Goal: Task Accomplishment & Management: Manage account settings

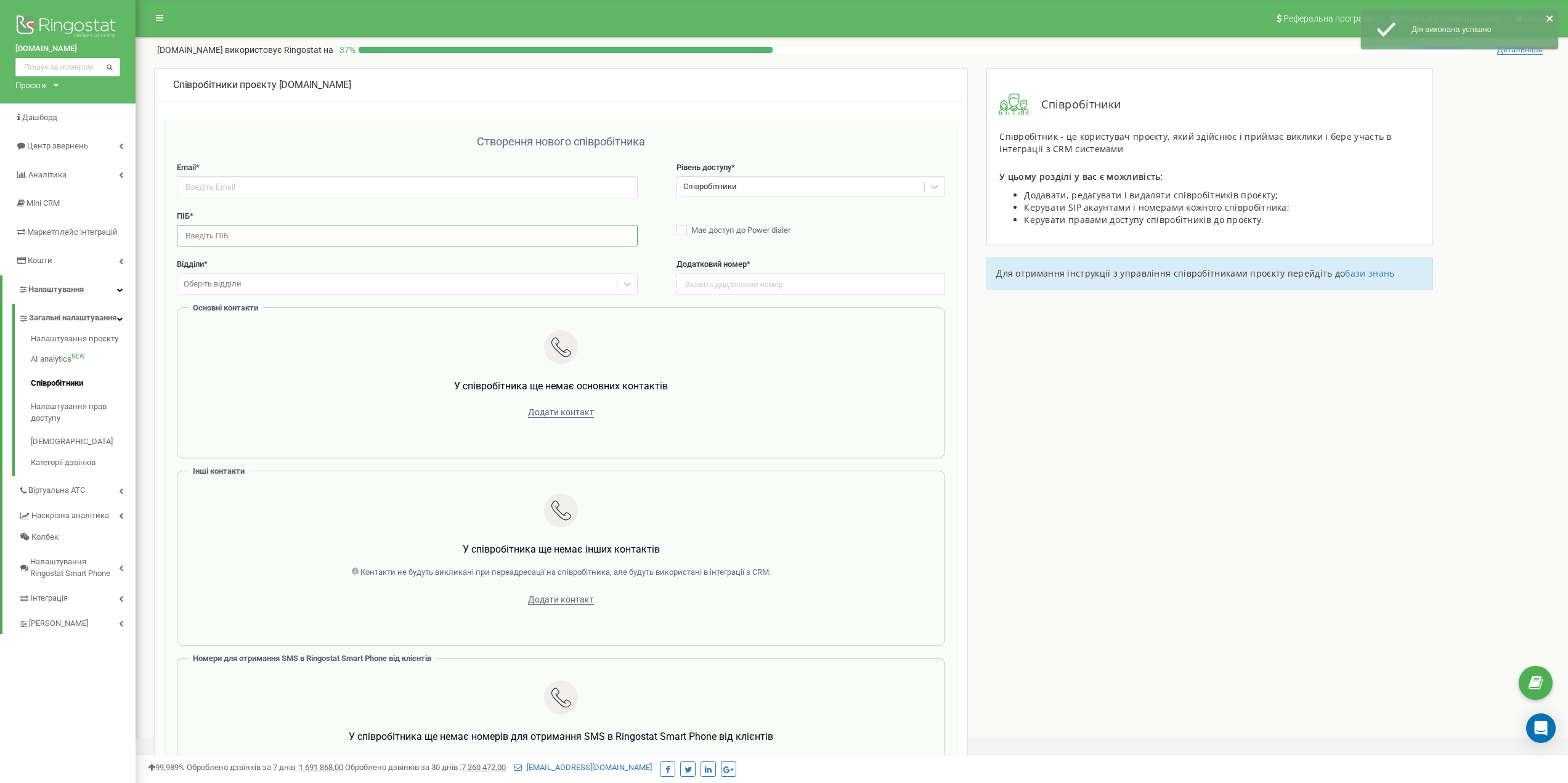
click at [221, 237] on input "text" at bounding box center [407, 235] width 461 height 22
paste input "Романна Кашалаба"
type input "Романна Кашалаба"
click at [274, 198] on input "email" at bounding box center [407, 187] width 461 height 22
click at [237, 275] on div "Оберіть відділи" at bounding box center [397, 285] width 439 height 19
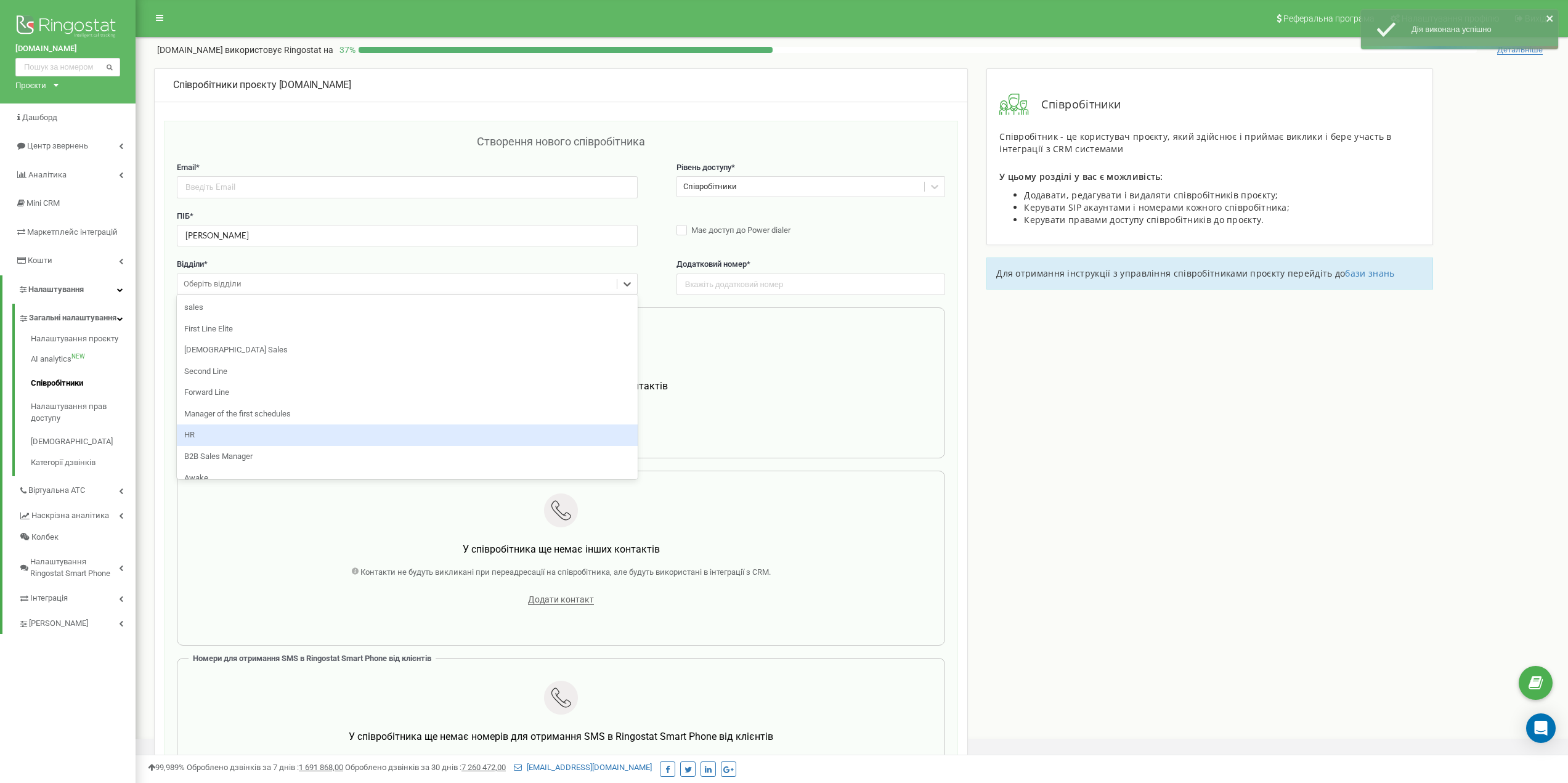
click at [212, 426] on div "HR" at bounding box center [407, 435] width 461 height 22
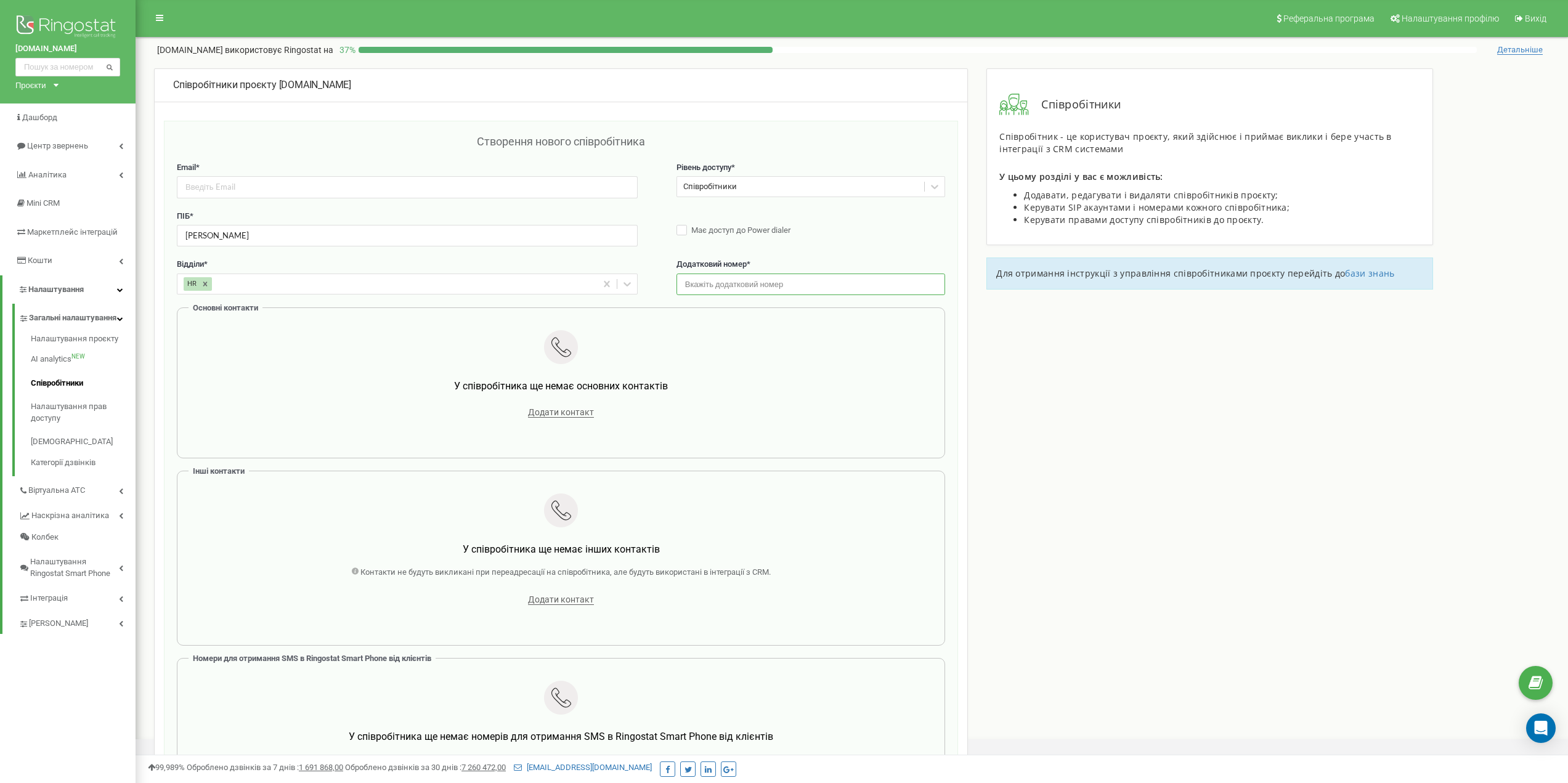
click at [735, 276] on input "text" at bounding box center [811, 284] width 269 height 22
click at [709, 291] on input "text" at bounding box center [811, 284] width 269 height 22
click at [709, 283] on input "text" at bounding box center [811, 284] width 269 height 22
paste input "3443"
type input "3443"
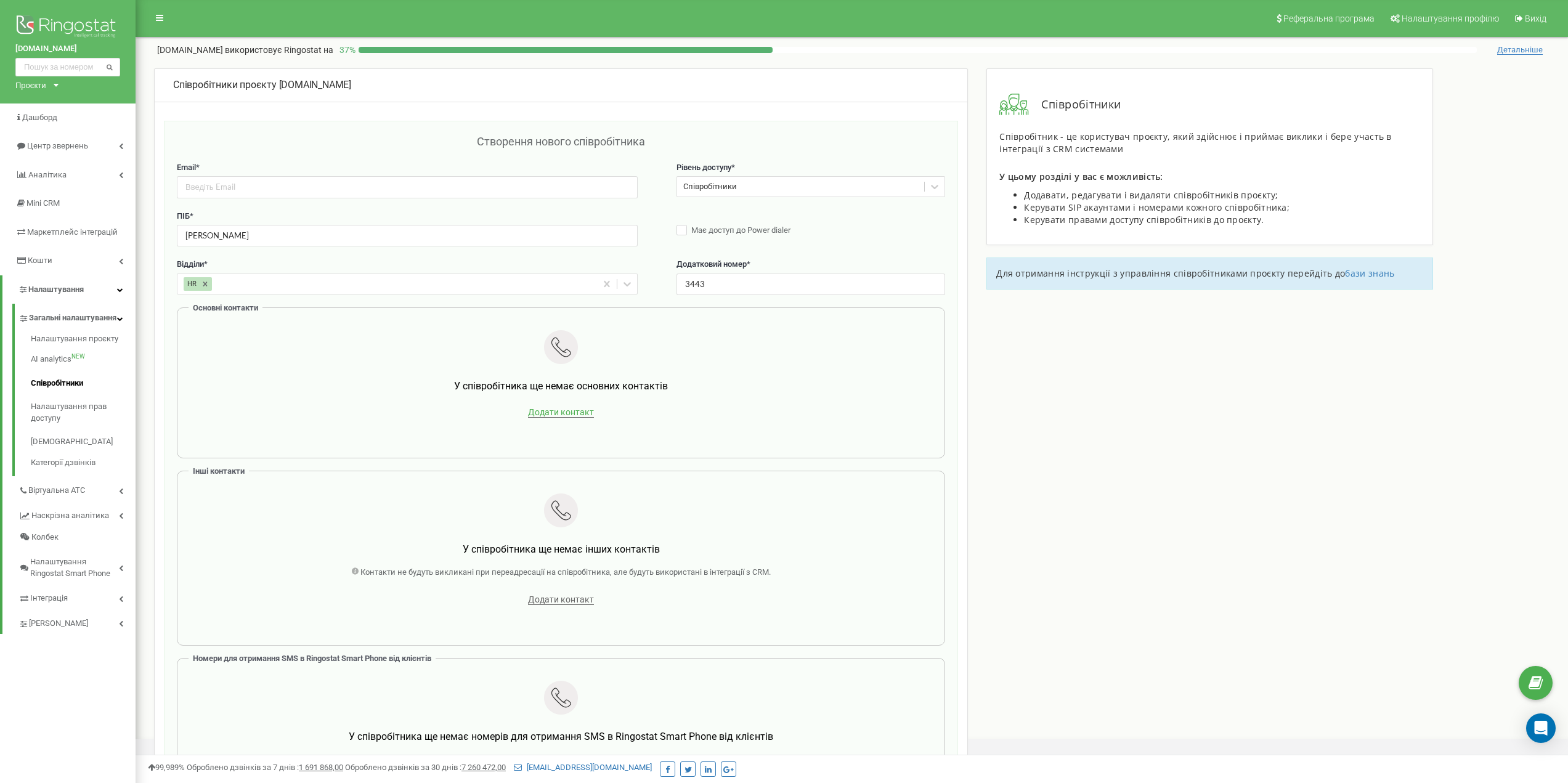
click at [546, 415] on span "Додати контакт" at bounding box center [561, 412] width 66 height 10
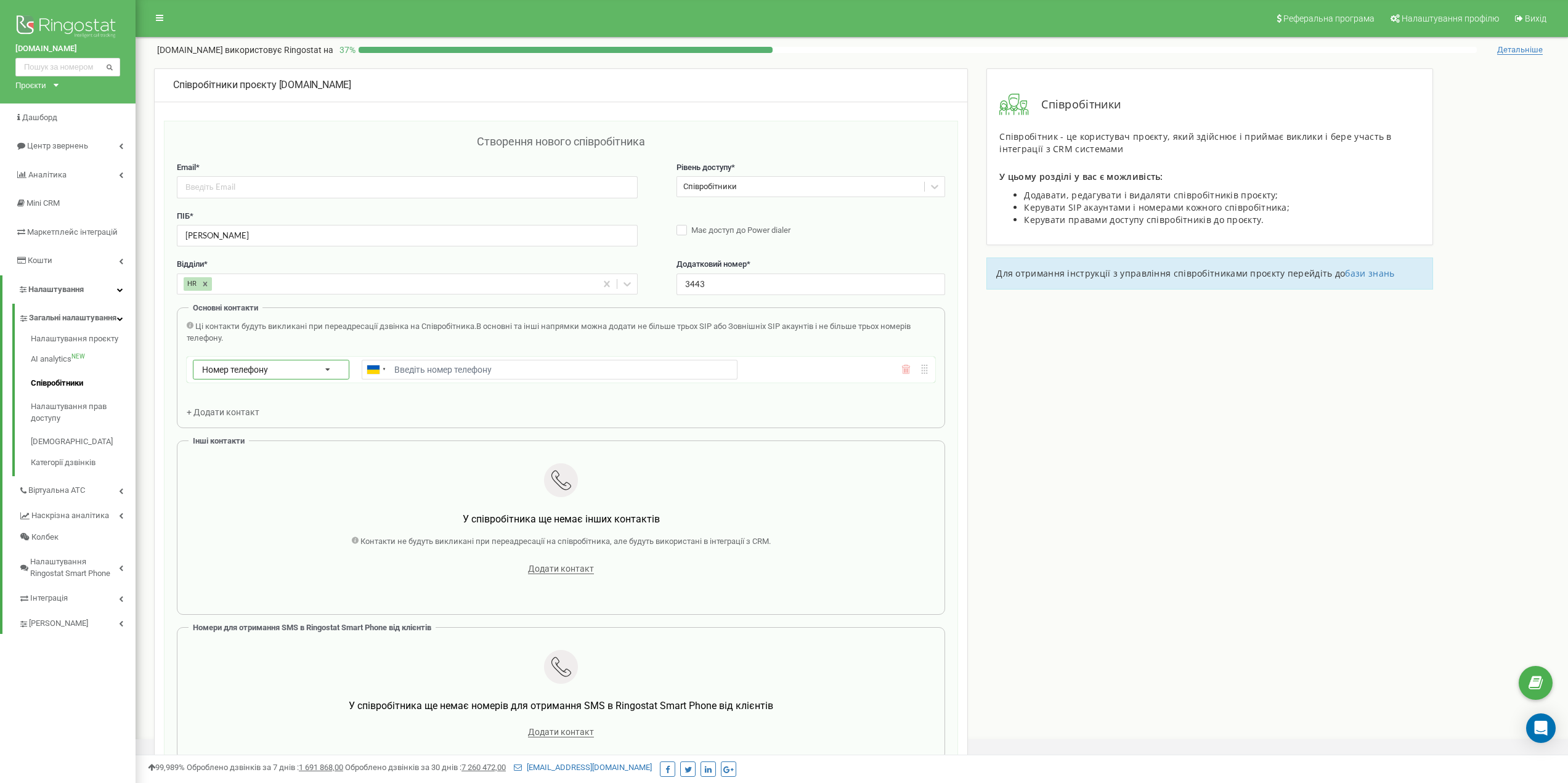
click at [265, 360] on div "Номер телефону Номер телефону SIP Зовнішній SIP" at bounding box center [271, 370] width 156 height 19
click at [245, 403] on div "SIP" at bounding box center [271, 405] width 155 height 18
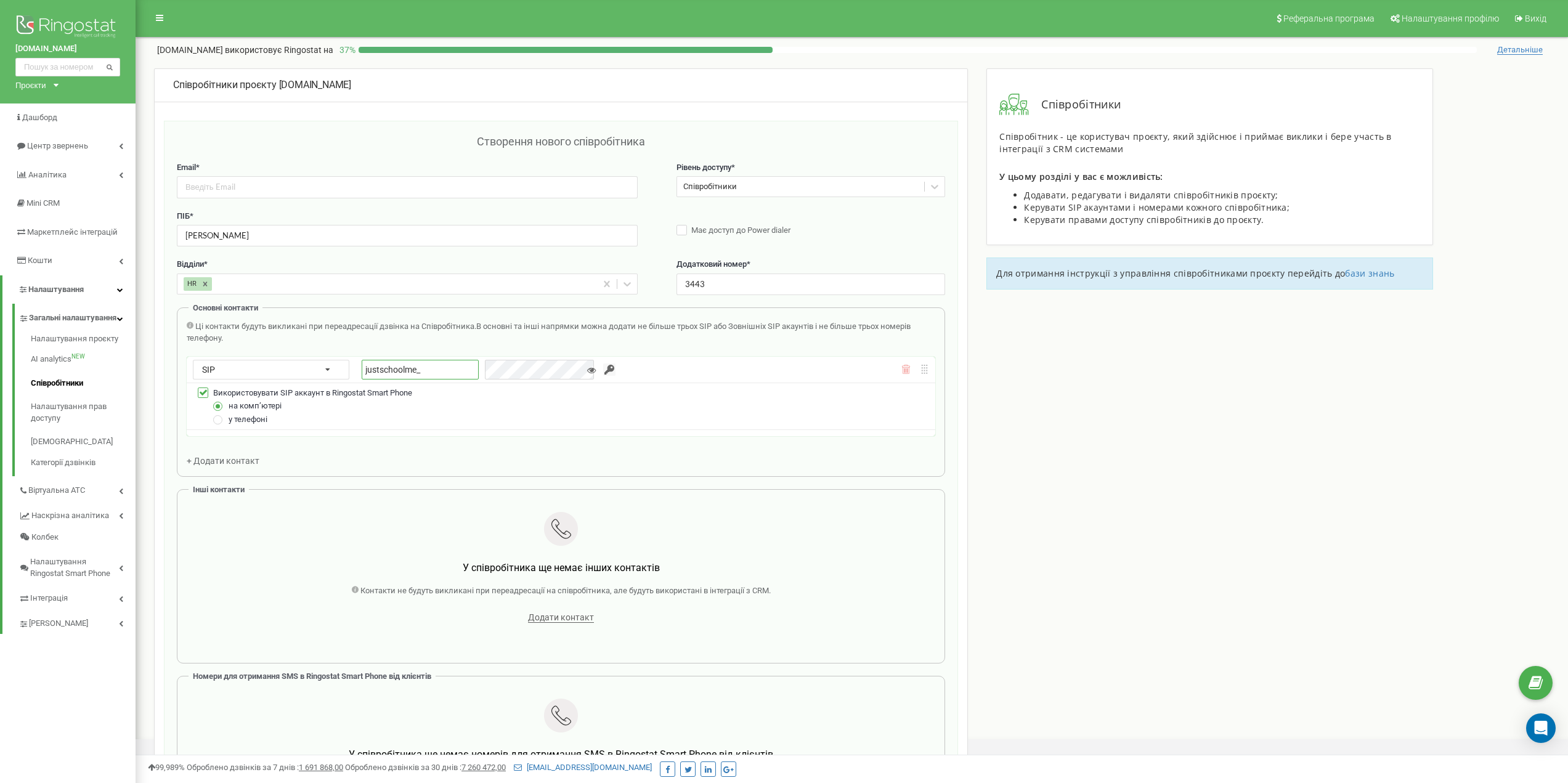
click at [377, 371] on input "justschoolme_" at bounding box center [420, 370] width 117 height 19
paste input "r_kashalaba"
type input "justschoolme_r_kashalaba"
click at [604, 366] on input "button" at bounding box center [609, 369] width 12 height 12
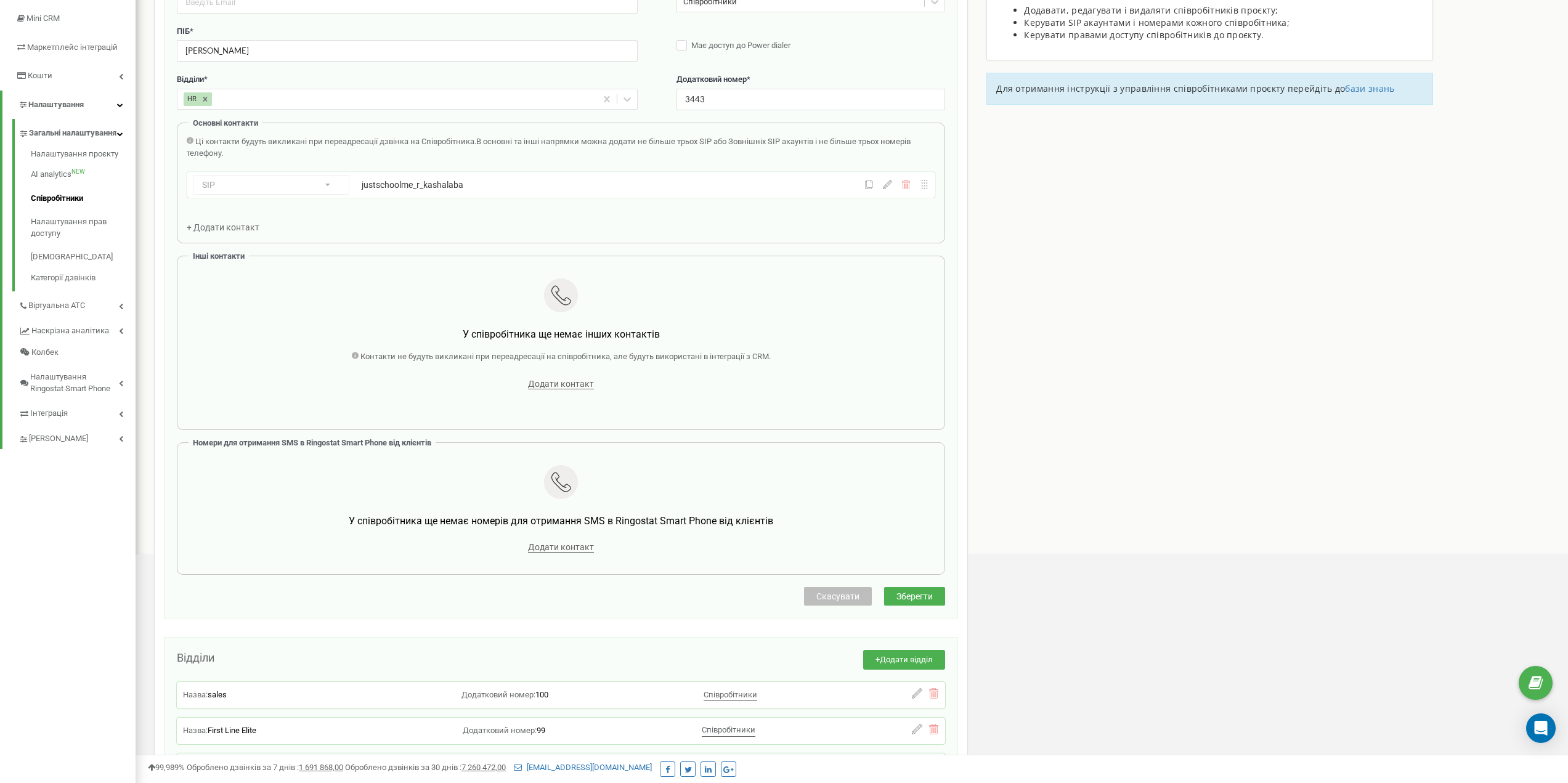
click at [904, 597] on span "Зберегти" at bounding box center [915, 596] width 37 height 10
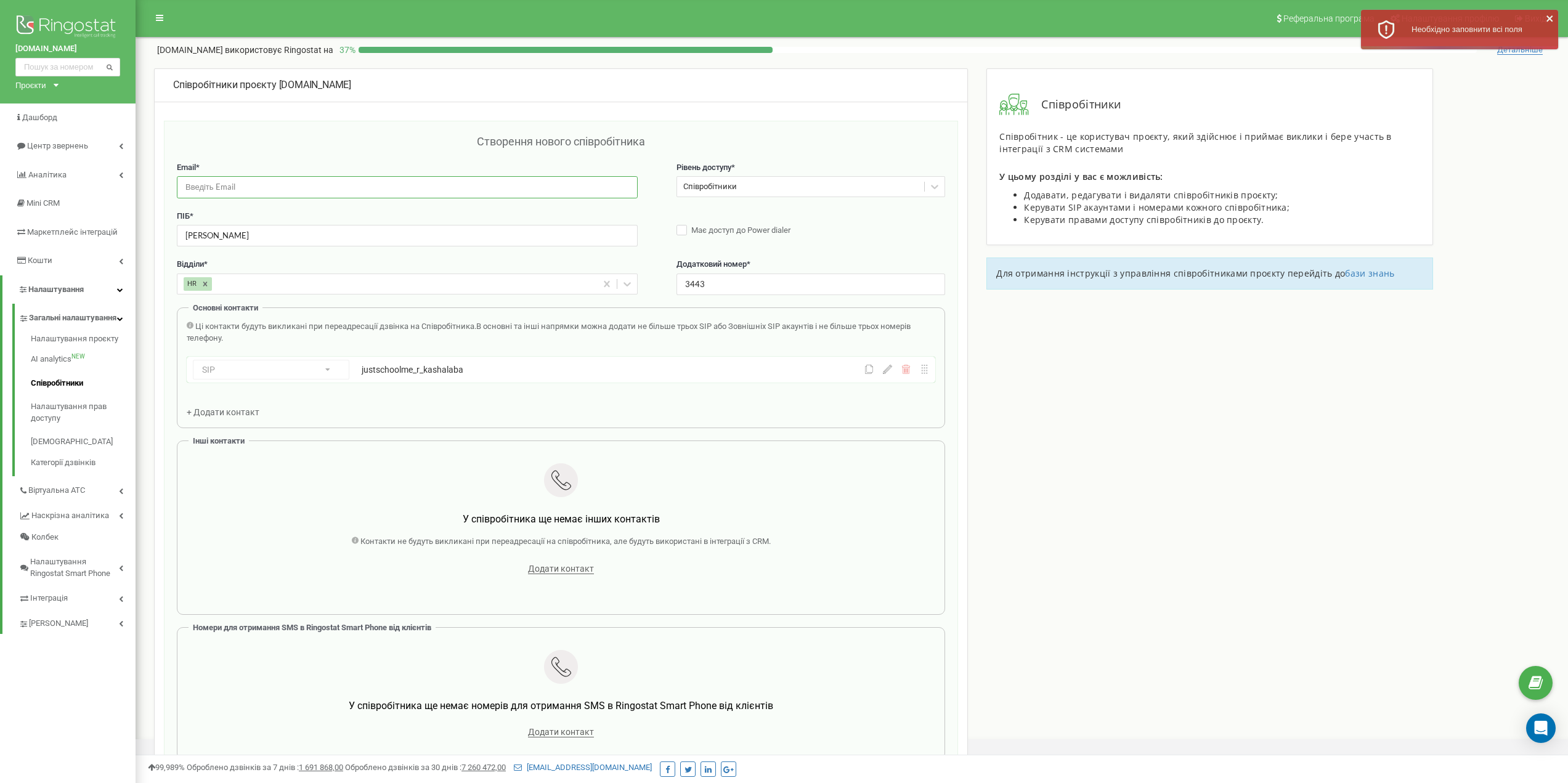
click at [271, 193] on input "email" at bounding box center [407, 187] width 461 height 22
paste input "[EMAIL_ADDRESS][DOMAIN_NAME]"
type input "[EMAIL_ADDRESS][DOMAIN_NAME]"
click at [290, 149] on div "Створення нового співробітника" at bounding box center [561, 148] width 768 height 28
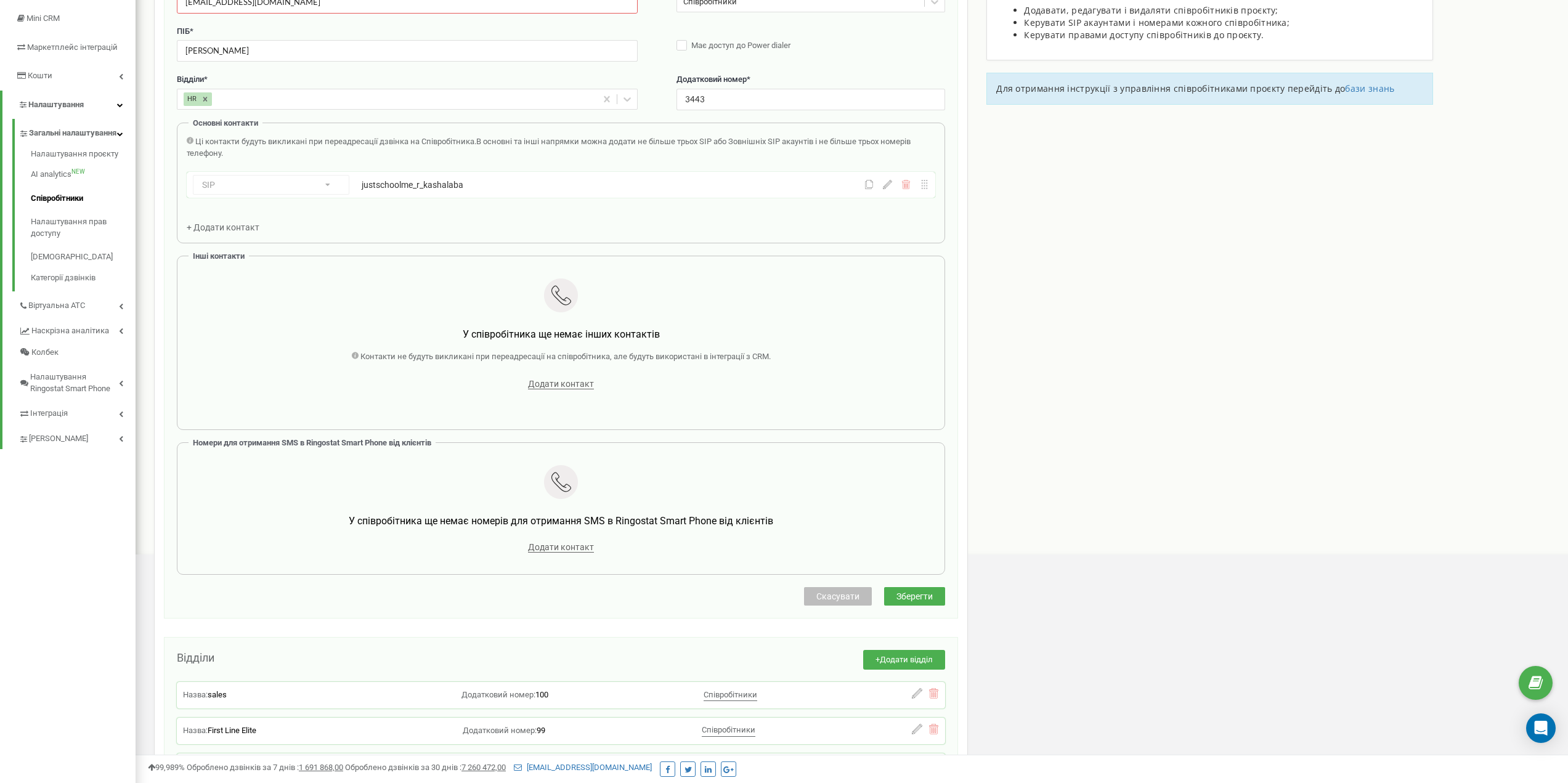
click at [910, 597] on span "Зберегти" at bounding box center [915, 596] width 37 height 10
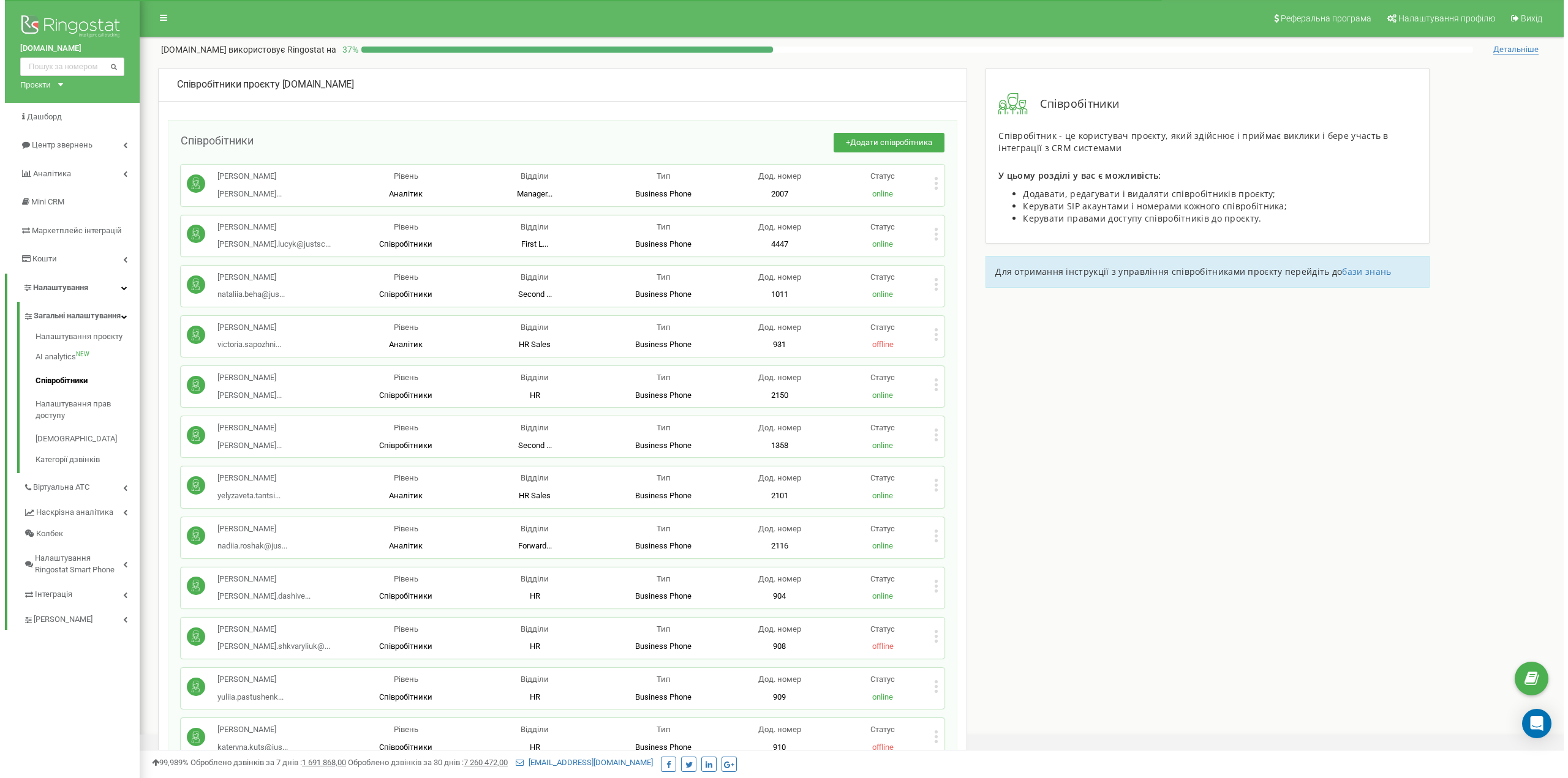
scroll to position [7549, 0]
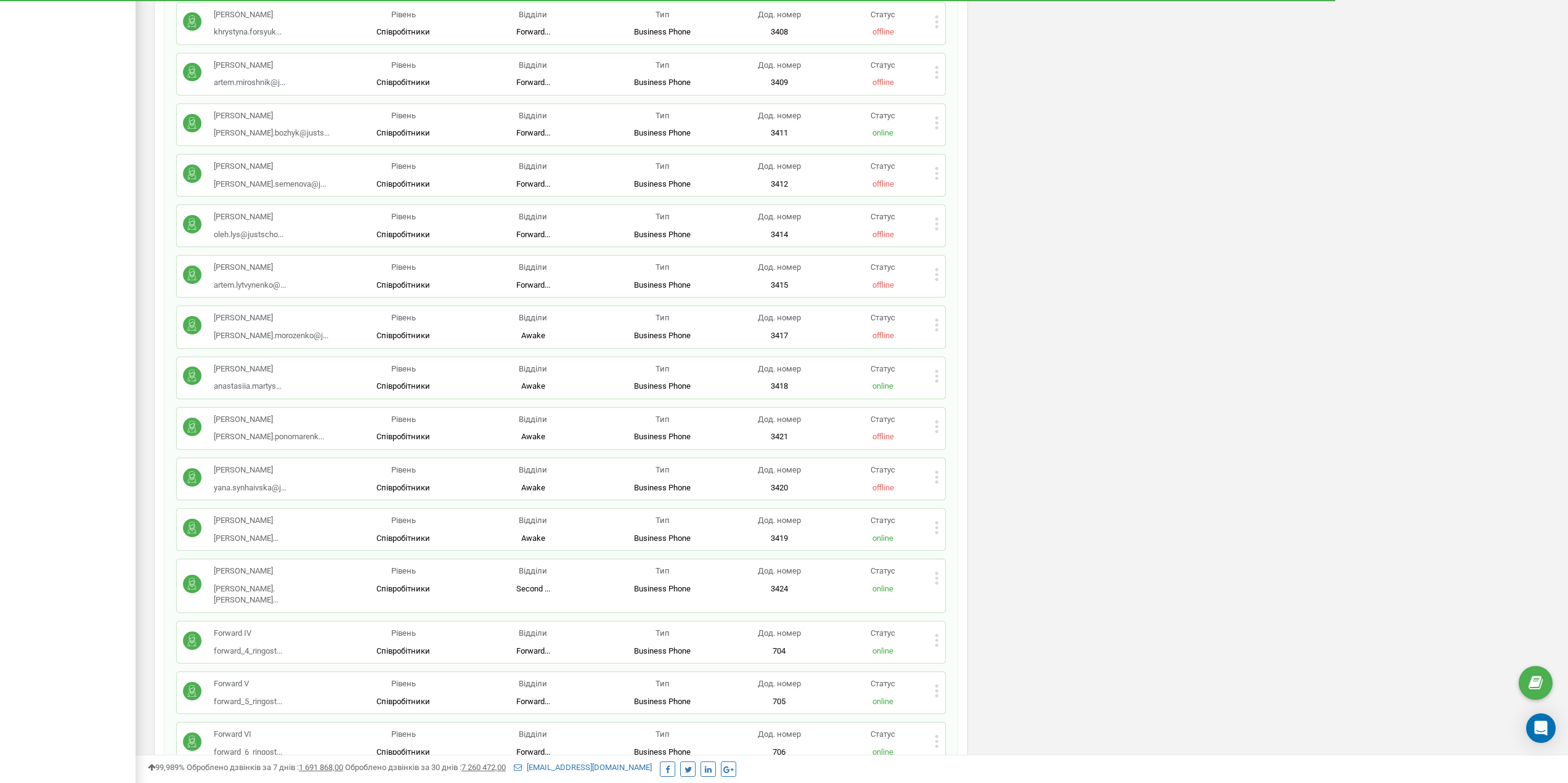
click at [937, 425] on icon at bounding box center [937, 427] width 3 height 3
click at [953, 462] on span "Видалити співробітника" at bounding box center [1001, 465] width 98 height 8
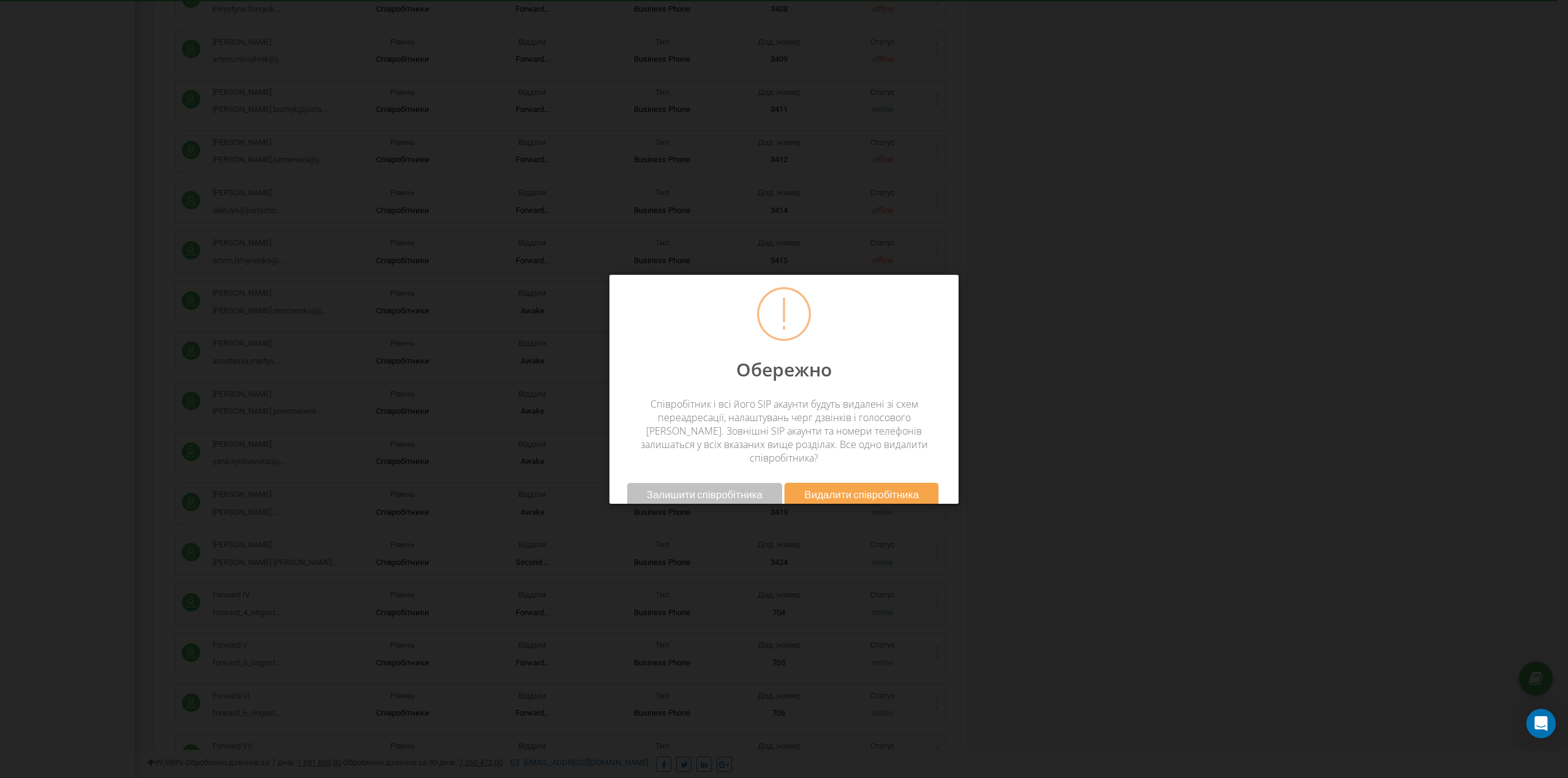
click at [845, 488] on span "Видалити співробітника" at bounding box center [862, 494] width 114 height 13
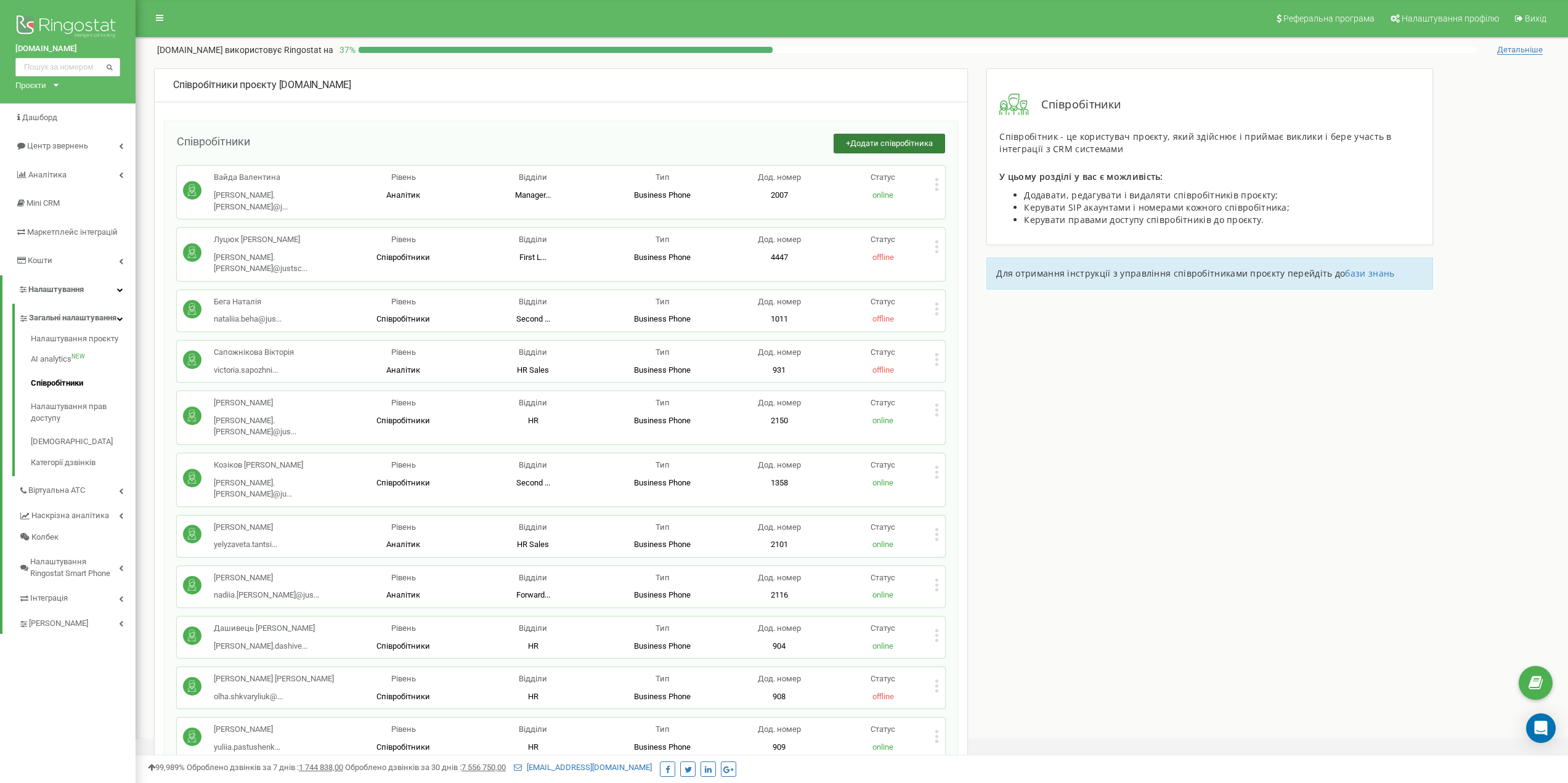
click at [871, 146] on span "Додати співробітника" at bounding box center [892, 143] width 82 height 9
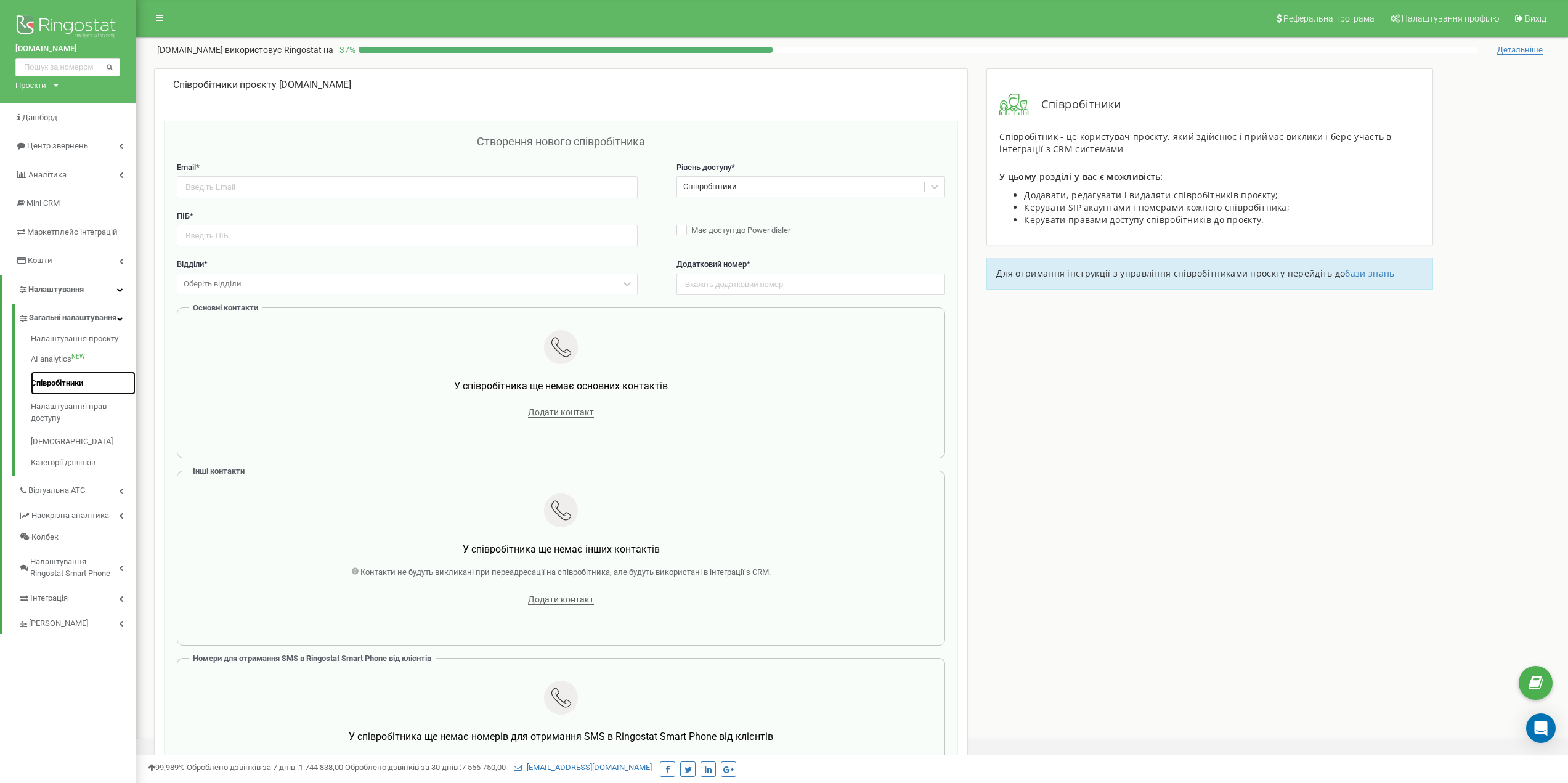
click at [75, 395] on link "Співробітники" at bounding box center [83, 383] width 105 height 24
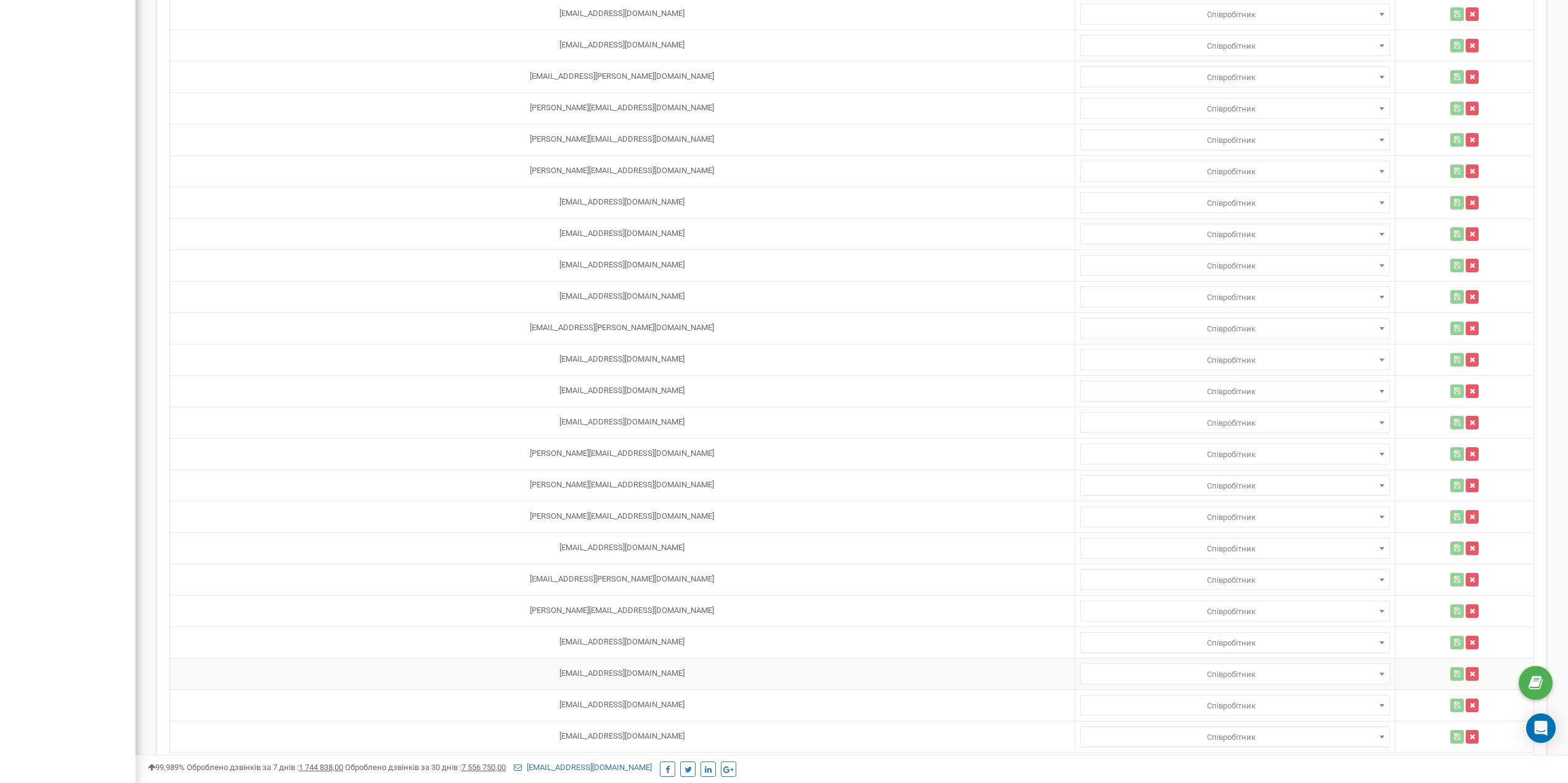
scroll to position [7479, 0]
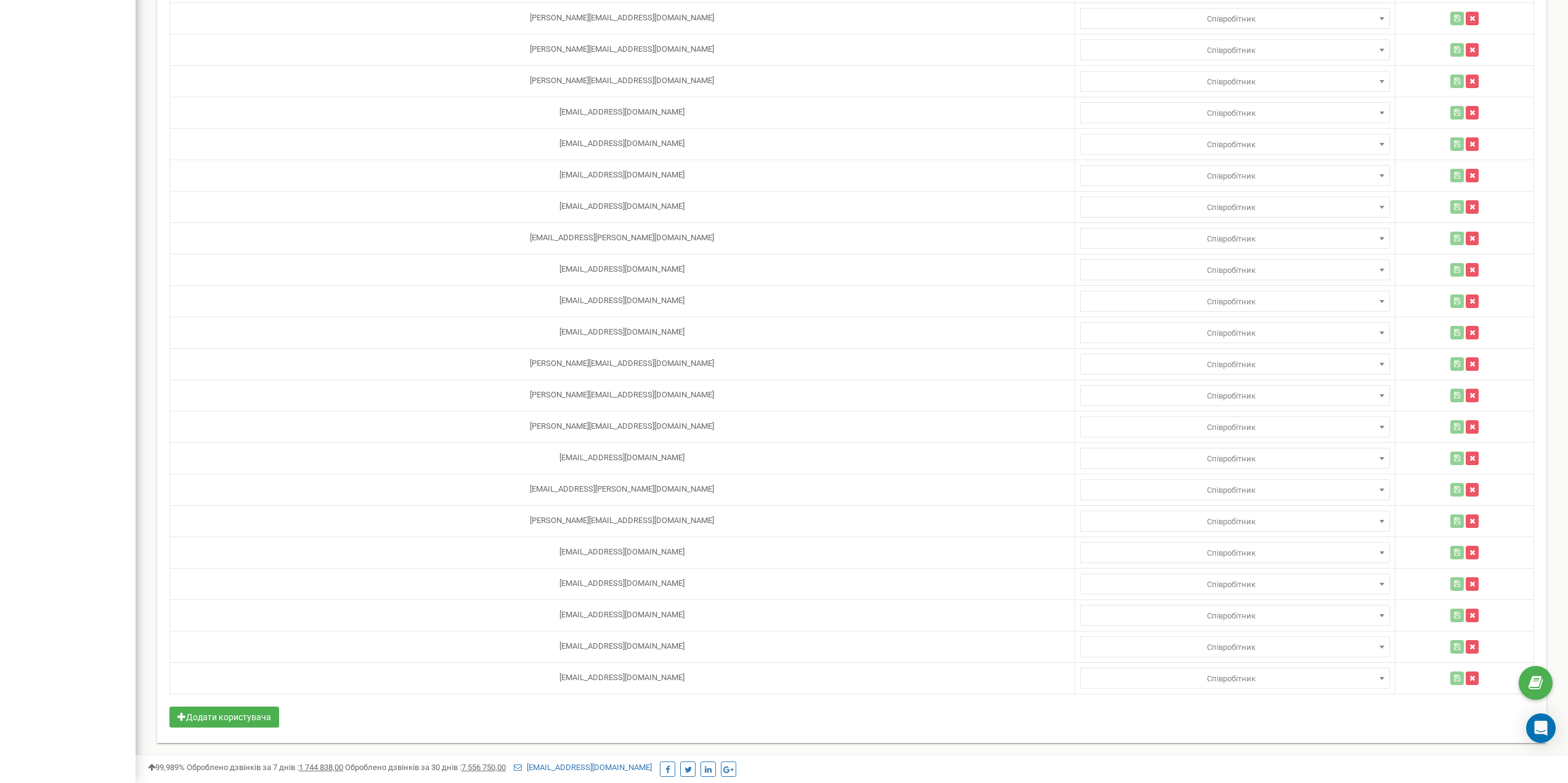
click at [241, 725] on button "Додати користувача" at bounding box center [224, 717] width 110 height 21
click at [544, 714] on input "text" at bounding box center [622, 710] width 895 height 21
paste input "[EMAIL_ADDRESS][DOMAIN_NAME]"
type input "[EMAIL_ADDRESS][DOMAIN_NAME]"
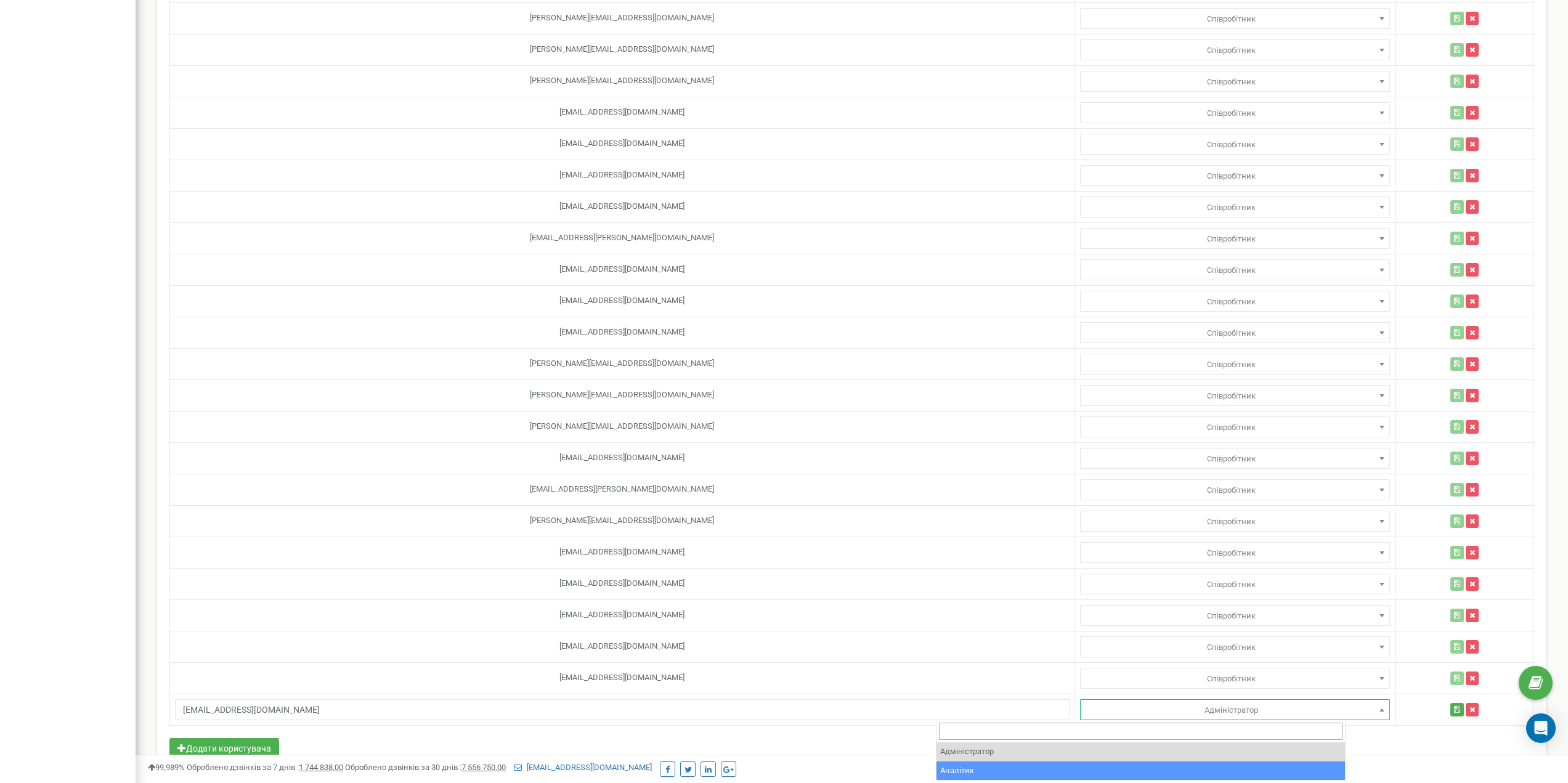
select select "2"
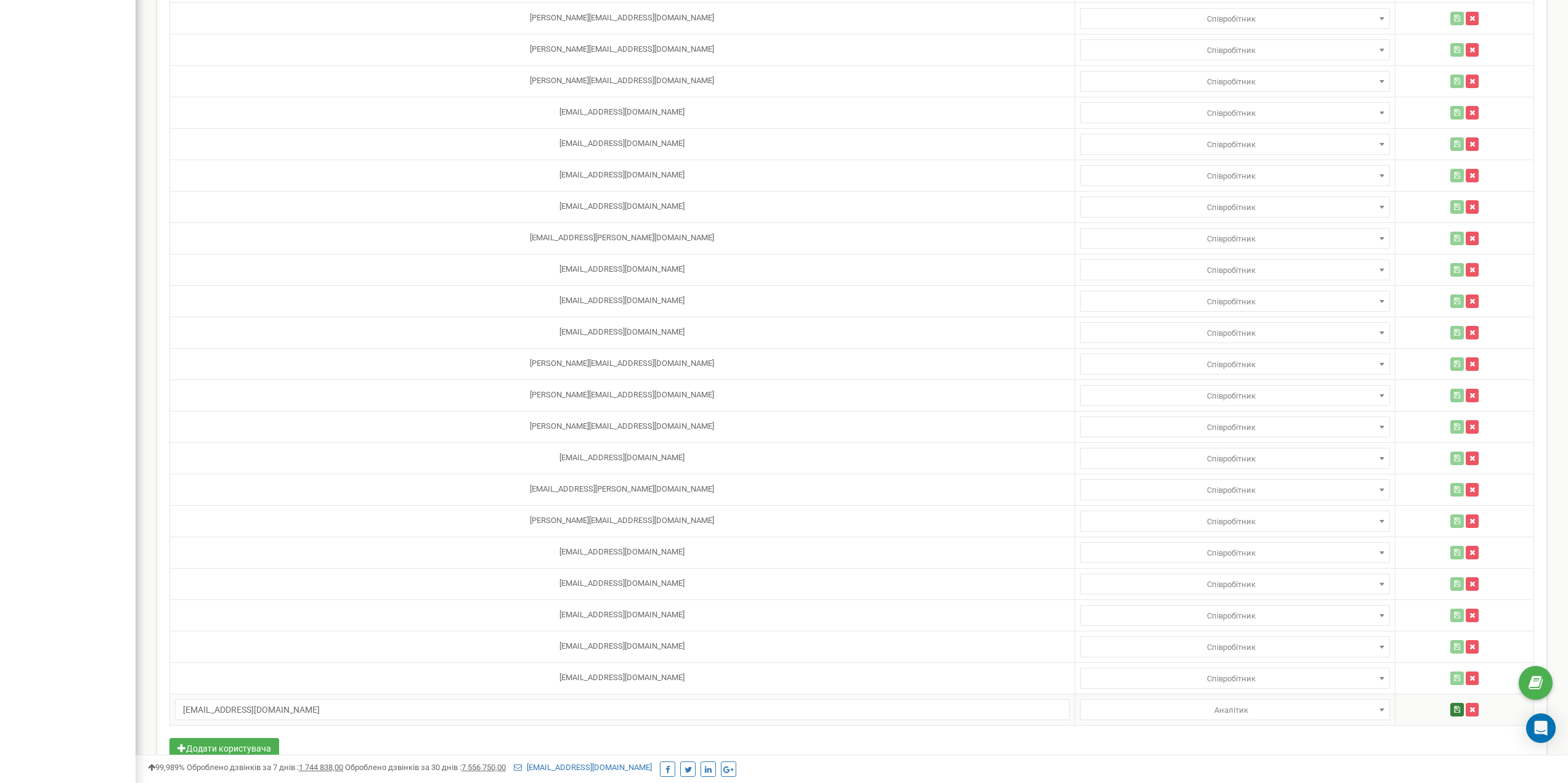
click at [1451, 714] on button "button" at bounding box center [1457, 710] width 13 height 13
